Goal: Browse casually

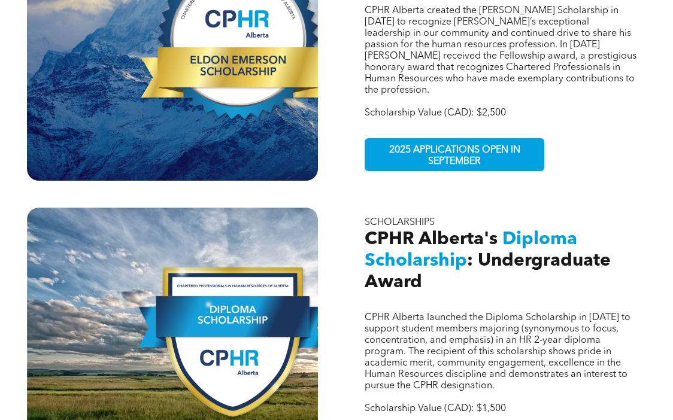
scroll to position [481, 0]
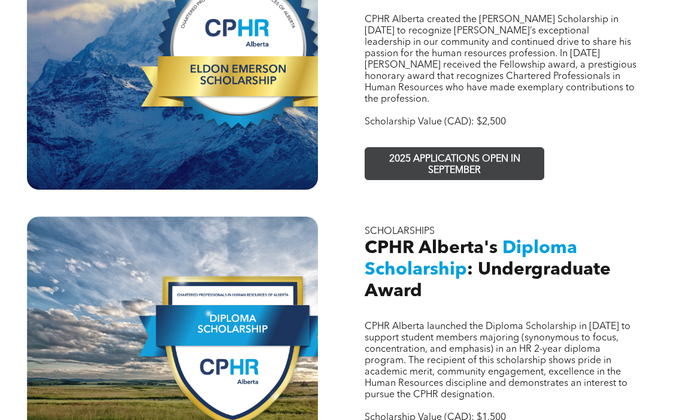
click at [422, 148] on span "2025 APPLICATIONS OPEN IN SEPTEMBER" at bounding box center [454, 165] width 175 height 35
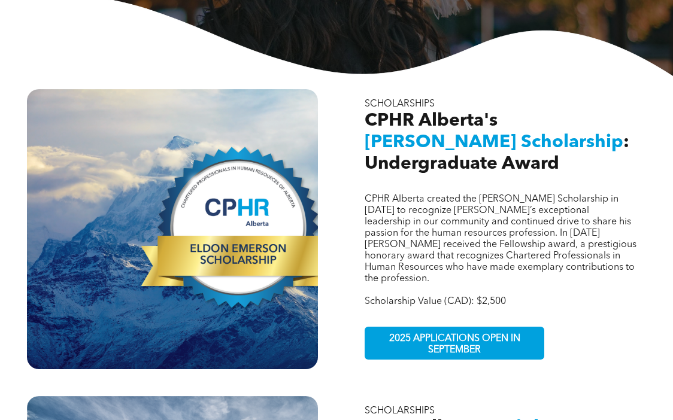
scroll to position [331, 0]
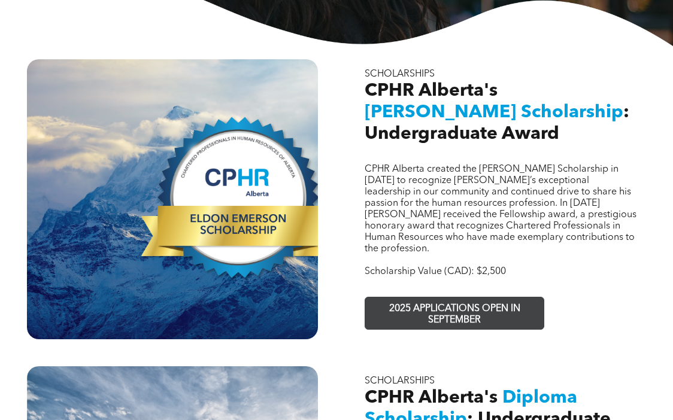
click at [464, 298] on span "2025 APPLICATIONS OPEN IN SEPTEMBER" at bounding box center [454, 315] width 175 height 35
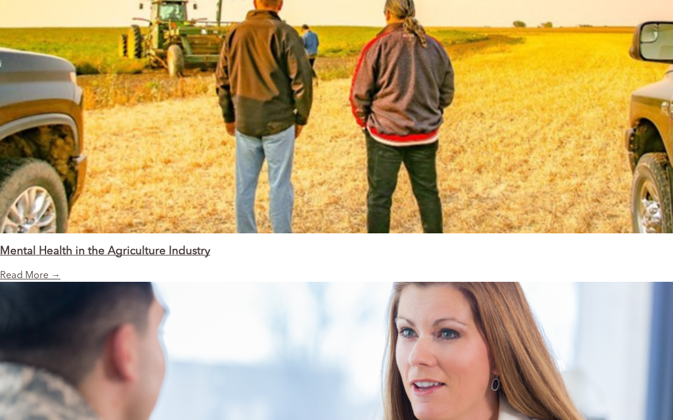
scroll to position [1424, 0]
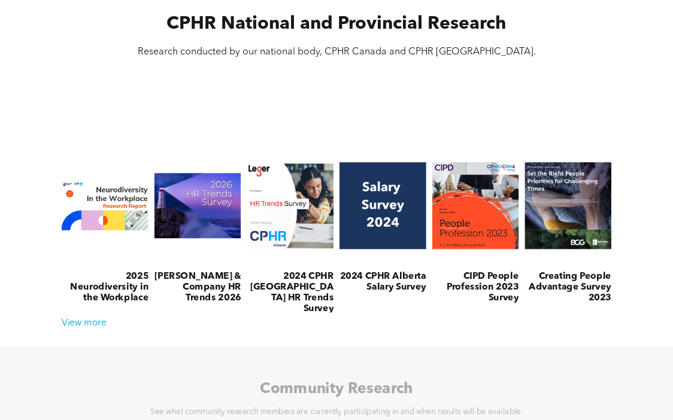
scroll to position [368, 0]
